Goal: Task Accomplishment & Management: Manage account settings

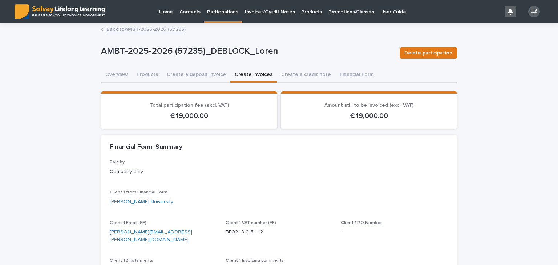
click at [113, 28] on link "Back to AMBT-2025-2026 (57235)" at bounding box center [145, 29] width 79 height 8
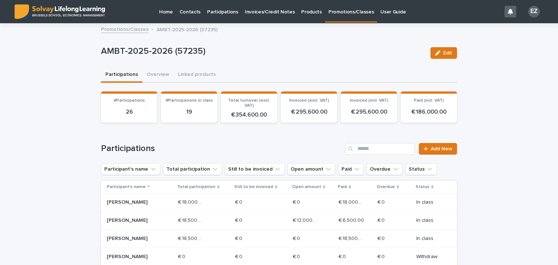
click at [113, 28] on link "Promotions/Classes" at bounding box center [125, 29] width 48 height 8
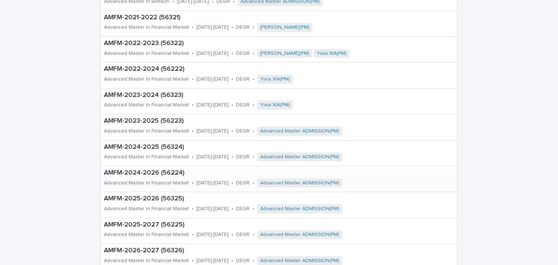
scroll to position [182, 0]
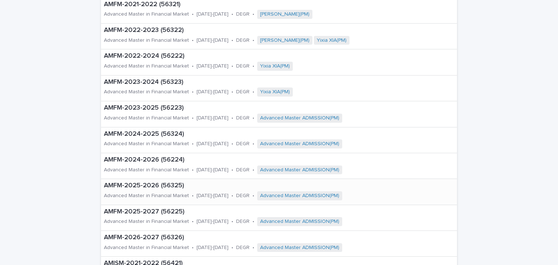
click at [154, 196] on p "Advanced Master in Financial Market" at bounding box center [146, 196] width 85 height 6
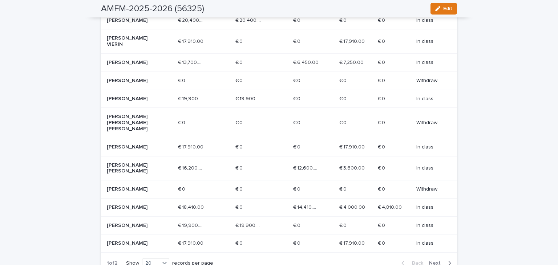
scroll to position [363, 0]
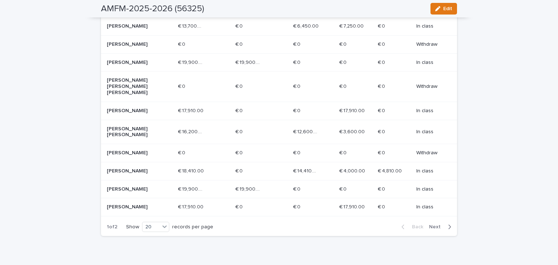
click at [432, 225] on span "Next" at bounding box center [437, 227] width 16 height 5
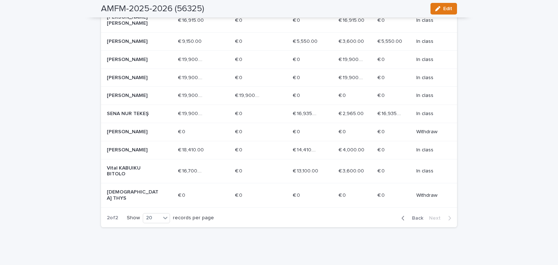
scroll to position [221, 0]
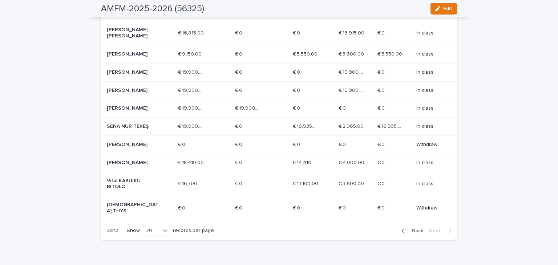
click at [152, 122] on div "SENA NUR TEKEŞ" at bounding box center [133, 126] width 52 height 8
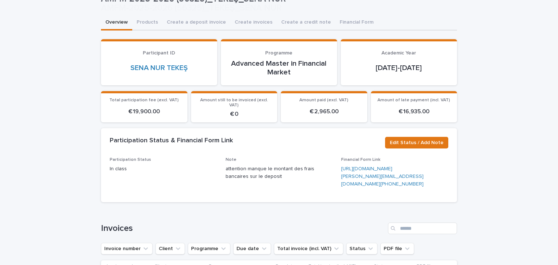
scroll to position [145, 0]
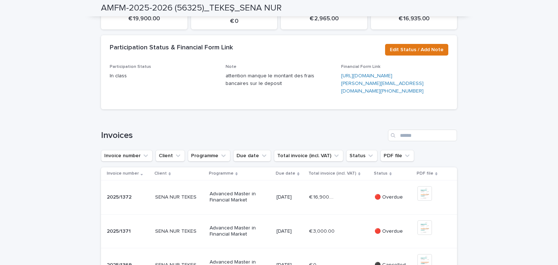
click at [291, 83] on div "Note attention manque le montant des frais bancaires sur le deposit" at bounding box center [279, 78] width 107 height 29
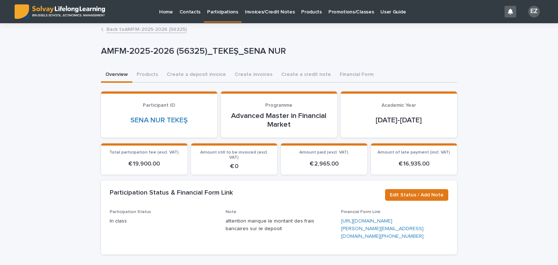
click at [130, 34] on div "Back to AMFM-2025-2026 (56325)" at bounding box center [278, 30] width 363 height 10
click at [128, 31] on link "Back to AMFM-2025-2026 (56325)" at bounding box center [146, 29] width 80 height 8
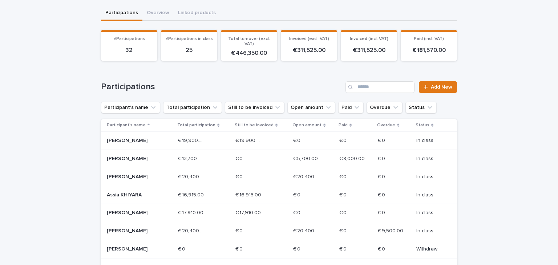
scroll to position [73, 0]
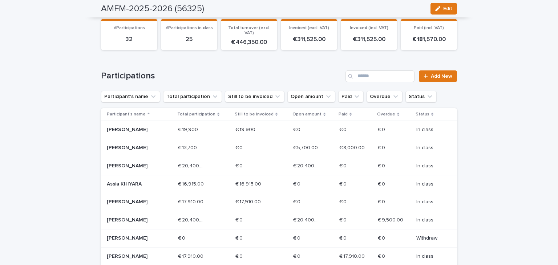
click at [161, 167] on div "[PERSON_NAME]" at bounding box center [139, 166] width 65 height 12
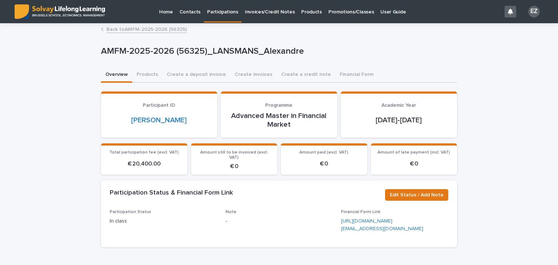
click at [122, 73] on button "Overview" at bounding box center [116, 75] width 31 height 15
click at [138, 71] on button "Products" at bounding box center [147, 75] width 30 height 15
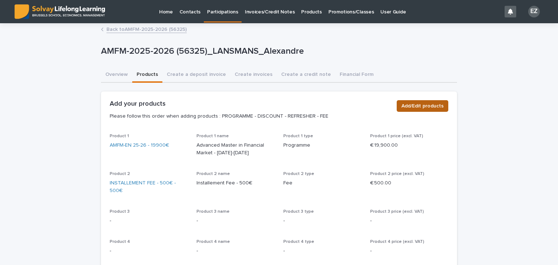
click at [404, 108] on span "Add/Edit products" at bounding box center [423, 105] width 42 height 7
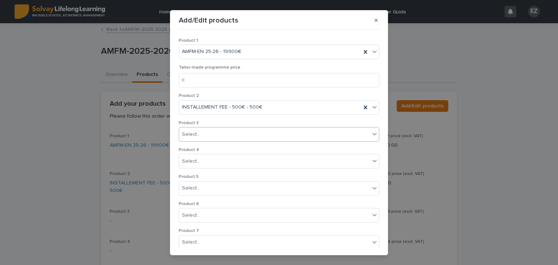
click at [213, 134] on div "Select..." at bounding box center [274, 135] width 191 height 12
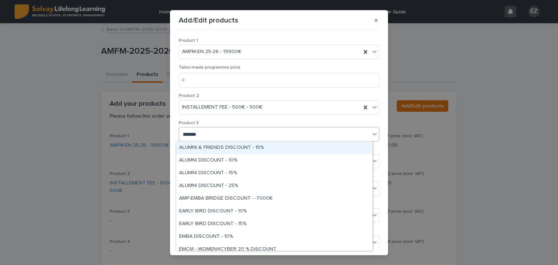
type input "********"
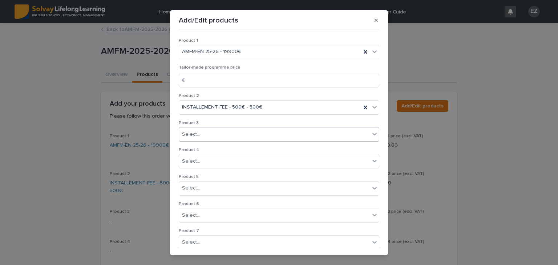
drag, startPoint x: 213, startPoint y: 134, endPoint x: 131, endPoint y: 145, distance: 83.2
click at [131, 145] on div "Add/Edit products Product 1 AMFM-EN 25-26 - 19900€ Tailor-made programme price …" at bounding box center [279, 132] width 558 height 265
click at [202, 135] on div "Select..." at bounding box center [274, 135] width 191 height 12
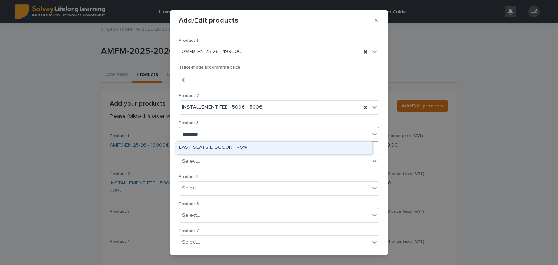
type input "*********"
click at [210, 152] on div "LAST SEATS DISCOUNT - 5%" at bounding box center [274, 148] width 196 height 13
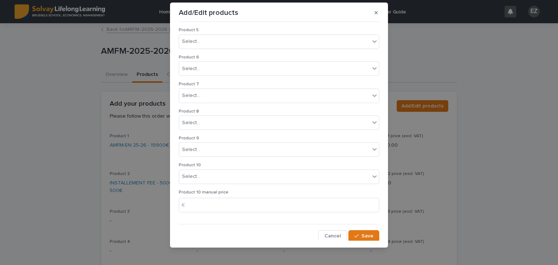
scroll to position [12, 0]
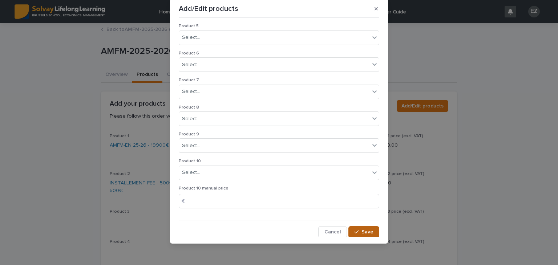
click at [365, 230] on span "Save" at bounding box center [368, 232] width 12 height 5
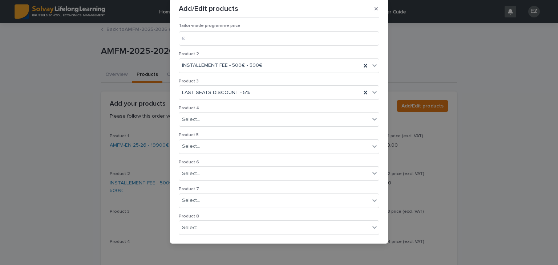
scroll to position [0, 0]
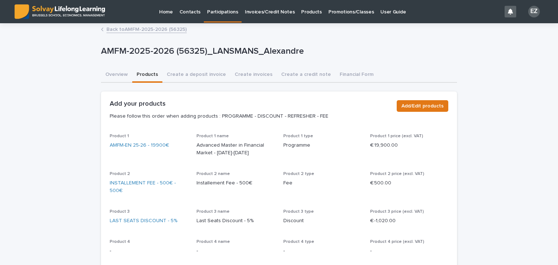
click at [130, 27] on link "Back to AMFM-2025-2026 (56325)" at bounding box center [146, 29] width 80 height 8
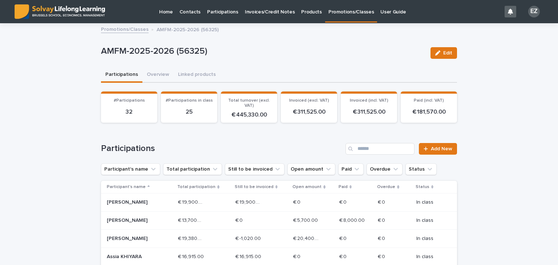
scroll to position [182, 0]
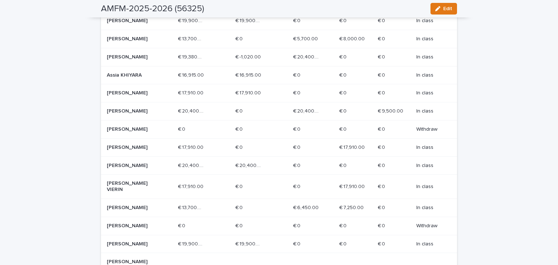
click at [131, 24] on div "[PERSON_NAME]" at bounding box center [139, 21] width 65 height 12
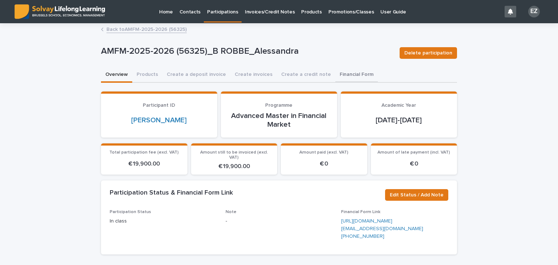
click at [350, 76] on button "Financial Form" at bounding box center [356, 75] width 43 height 15
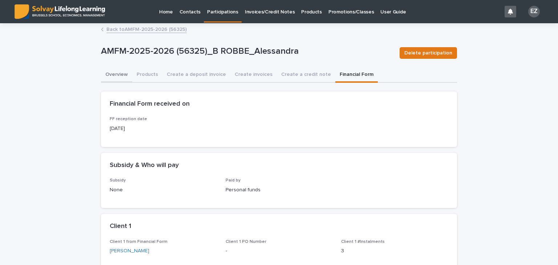
click at [122, 76] on button "Overview" at bounding box center [116, 75] width 31 height 15
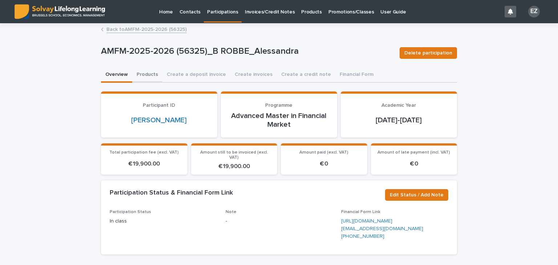
click at [154, 72] on button "Products" at bounding box center [147, 75] width 30 height 15
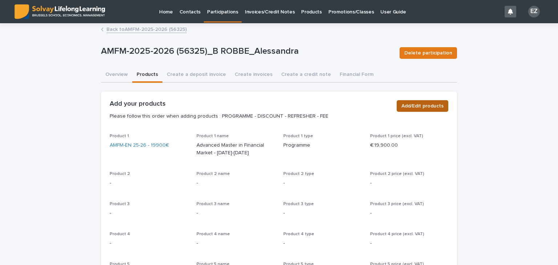
click at [436, 104] on span "Add/Edit products" at bounding box center [423, 105] width 42 height 7
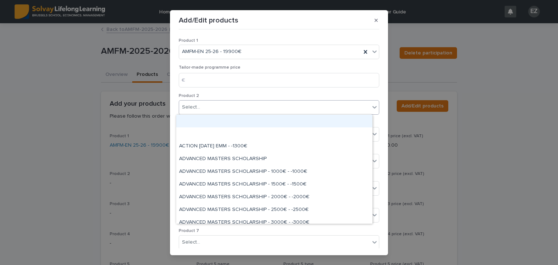
click at [202, 106] on div "Select..." at bounding box center [274, 107] width 191 height 12
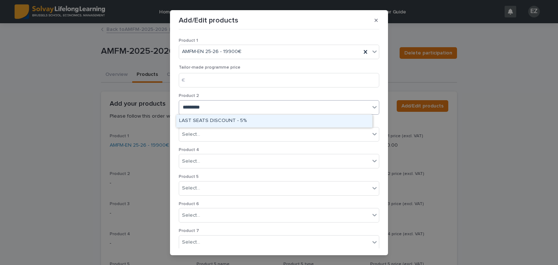
type input "**********"
click at [219, 124] on div "LAST SEATS DISCOUNT - 5%" at bounding box center [274, 121] width 196 height 13
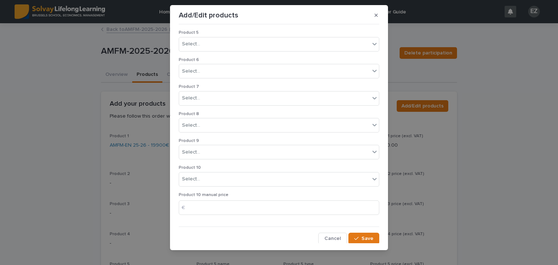
scroll to position [12, 0]
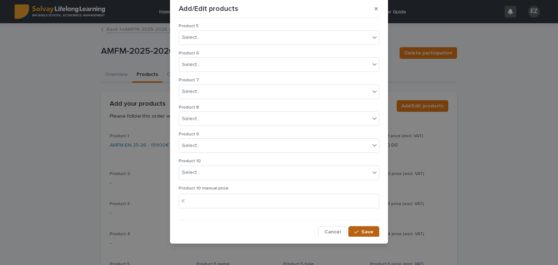
click at [362, 230] on span "Save" at bounding box center [368, 232] width 12 height 5
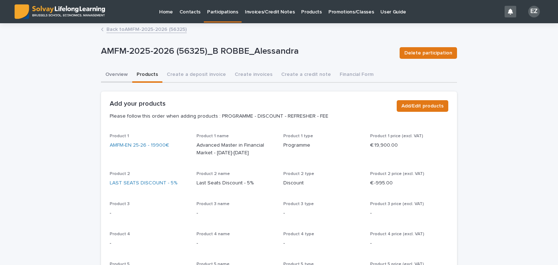
click at [115, 79] on button "Overview" at bounding box center [116, 75] width 31 height 15
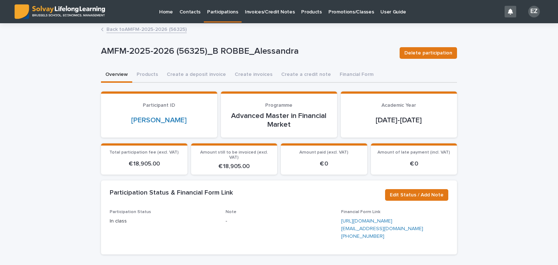
click at [129, 28] on link "Back to AMFM-2025-2026 (56325)" at bounding box center [146, 29] width 80 height 8
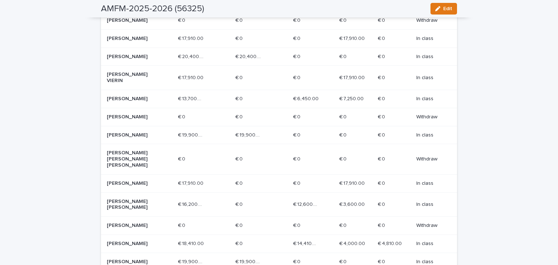
scroll to position [327, 0]
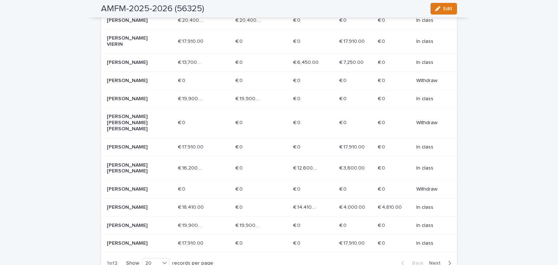
click at [139, 162] on p "[PERSON_NAME] [PERSON_NAME]" at bounding box center [133, 168] width 52 height 12
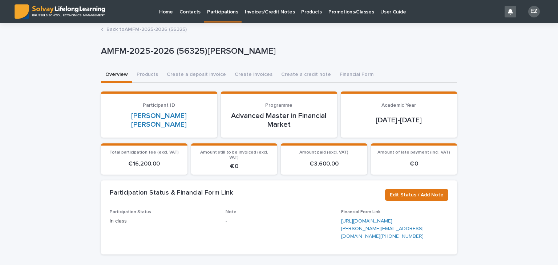
click at [148, 32] on link "Back to AMFM-2025-2026 (56325)" at bounding box center [146, 29] width 80 height 8
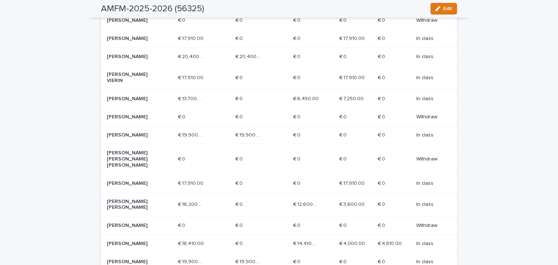
scroll to position [383, 0]
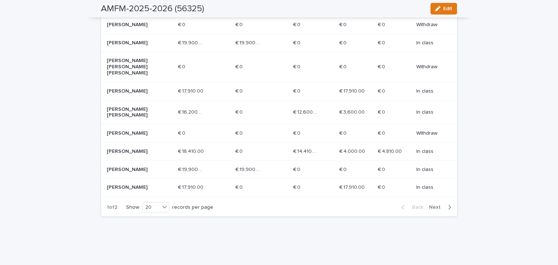
click at [141, 149] on p "[PERSON_NAME]" at bounding box center [133, 152] width 52 height 6
